Goal: Transaction & Acquisition: Purchase product/service

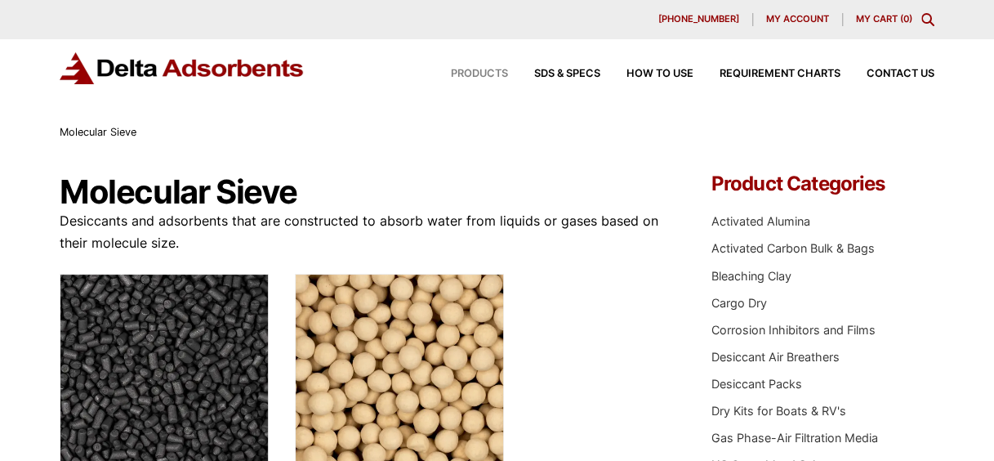
click at [475, 74] on span "Products" at bounding box center [479, 74] width 57 height 11
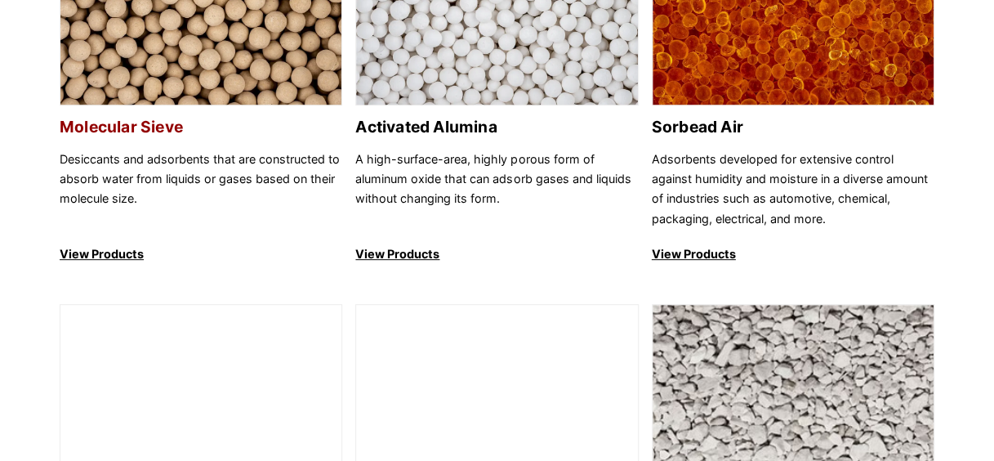
scroll to position [327, 0]
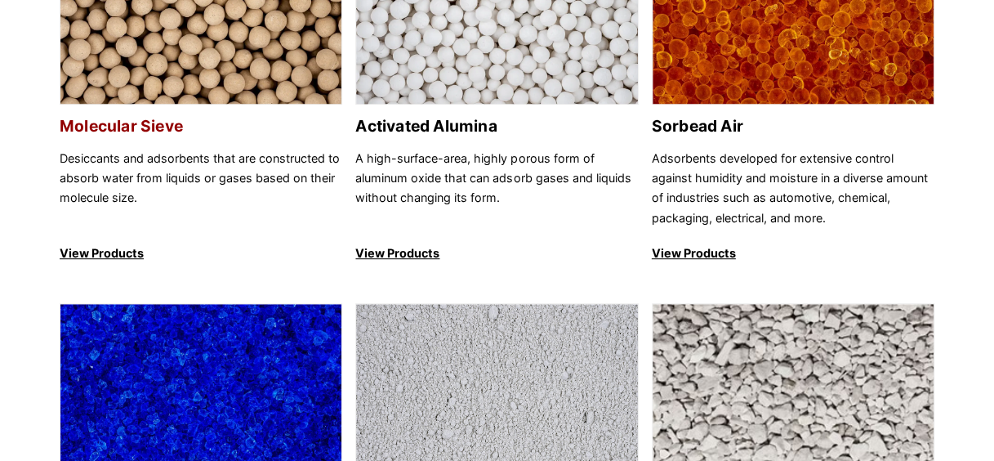
click at [116, 254] on p "View Products" at bounding box center [201, 253] width 283 height 20
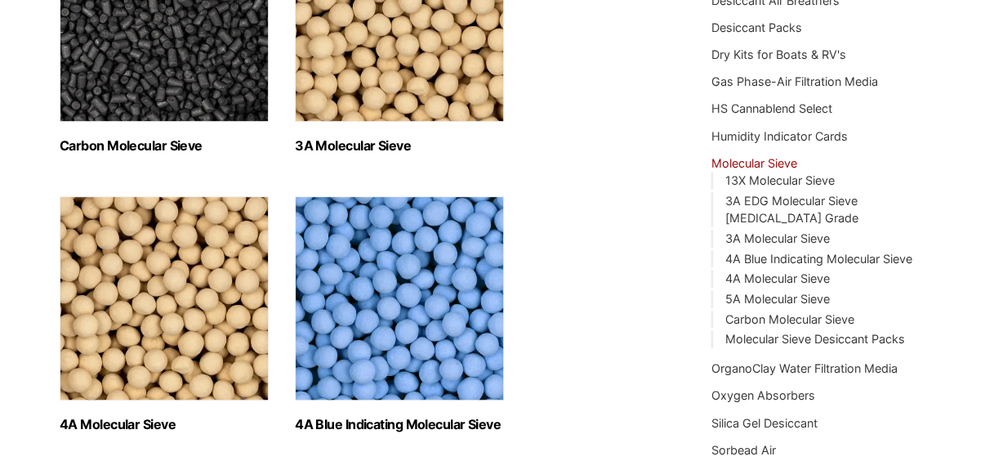
scroll to position [408, 0]
